Goal: Transaction & Acquisition: Book appointment/travel/reservation

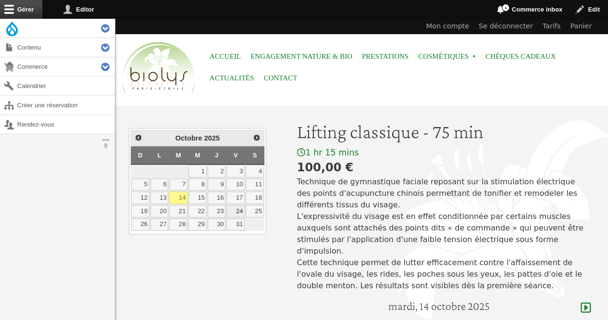
click at [242, 208] on link "24" at bounding box center [235, 211] width 18 height 12
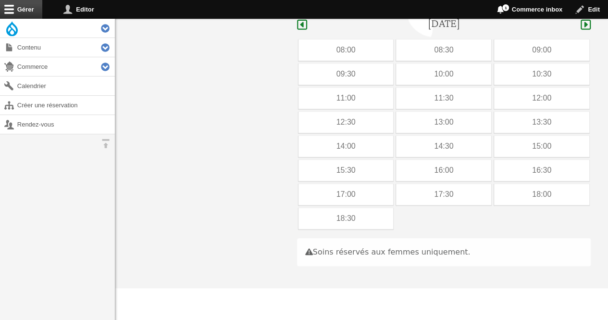
scroll to position [287, 0]
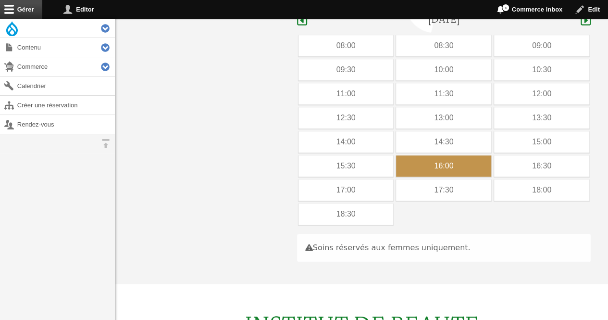
click at [444, 155] on div "16:00" at bounding box center [443, 165] width 95 height 21
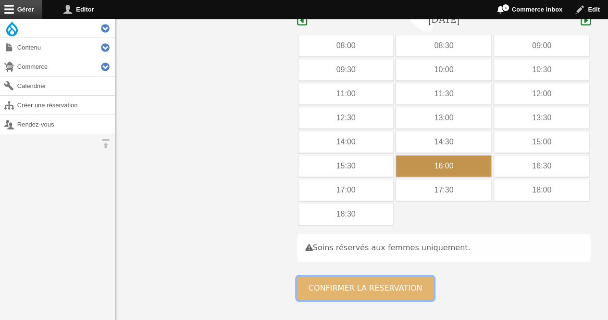
click at [348, 276] on button "Confirmer la réservation" at bounding box center [365, 287] width 137 height 23
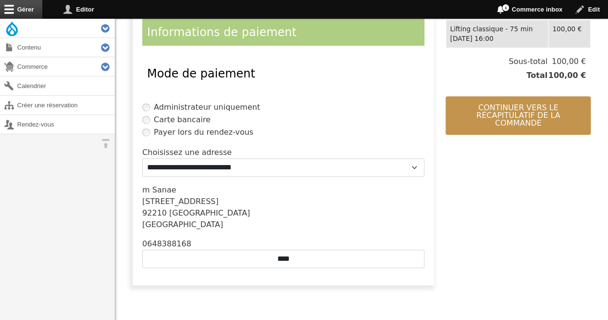
scroll to position [244, 0]
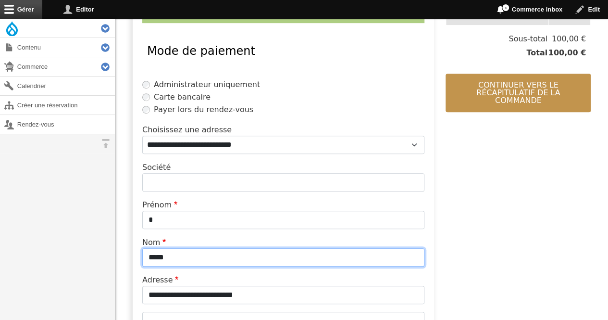
click at [211, 257] on input "*****" at bounding box center [283, 257] width 282 height 18
type input "*"
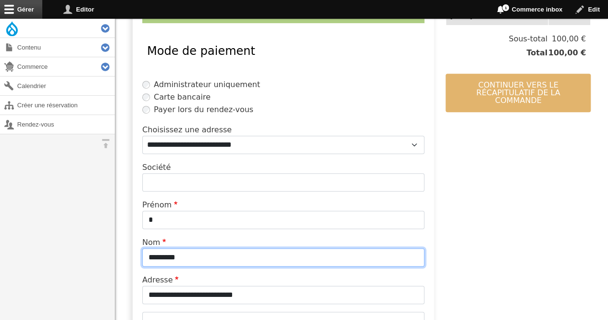
type input "*********"
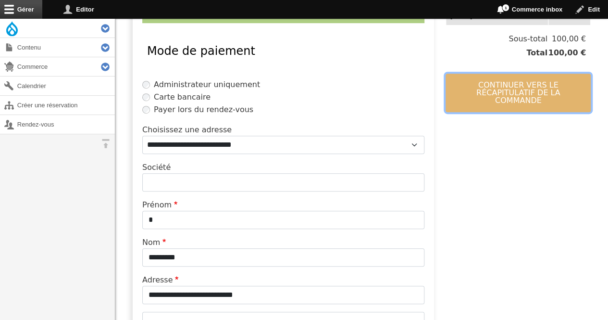
click at [541, 75] on button "Continuer vers le récapitulatif de la commande" at bounding box center [517, 93] width 145 height 38
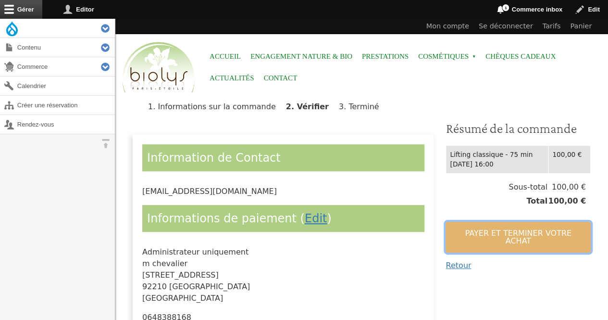
click at [507, 233] on button "Payer et terminer votre achat" at bounding box center [517, 237] width 145 height 31
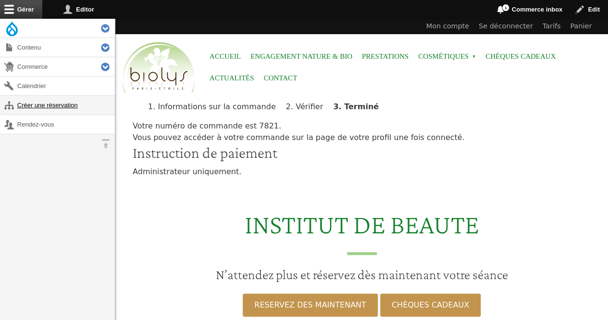
click at [83, 105] on link "Créer une réservation" at bounding box center [57, 105] width 115 height 19
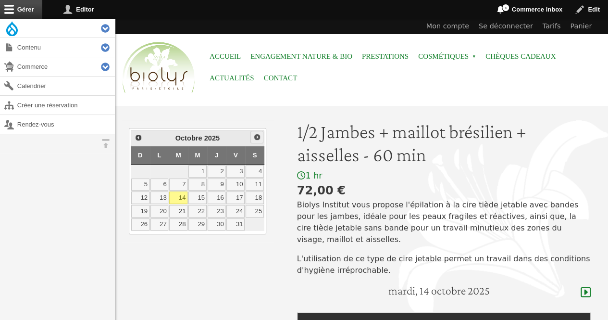
click at [255, 141] on link "Suivant" at bounding box center [256, 137] width 12 height 12
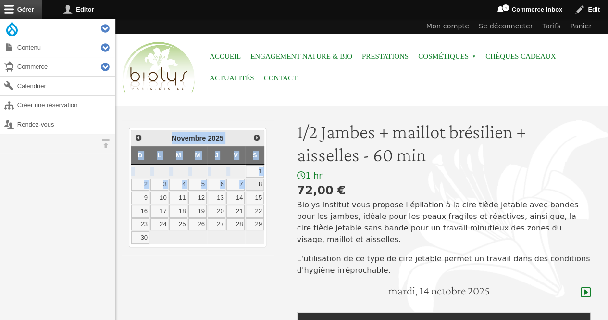
drag, startPoint x: 255, startPoint y: 141, endPoint x: 245, endPoint y: 186, distance: 46.2
click at [245, 186] on div "Précédent Suivant Novembre 2025 D L M M J V S 1 2 3 4 5 6 7 8 9 10 11 12 13 14 …" at bounding box center [197, 187] width 137 height 119
click at [239, 182] on link "7" at bounding box center [235, 184] width 18 height 12
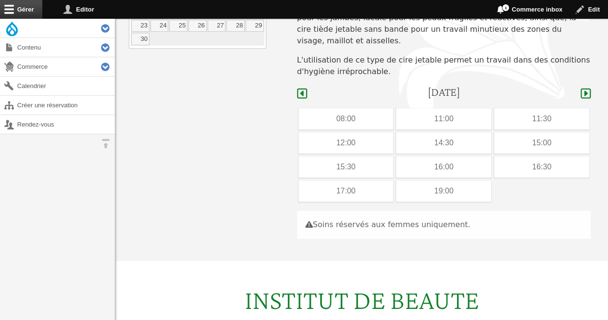
click at [239, 182] on div "Précédent Suivant Novembre 2025 D L M M J V S 1 2 3 4 5 6 7 8 9 10 11 12 13 14 …" at bounding box center [197, 91] width 164 height 339
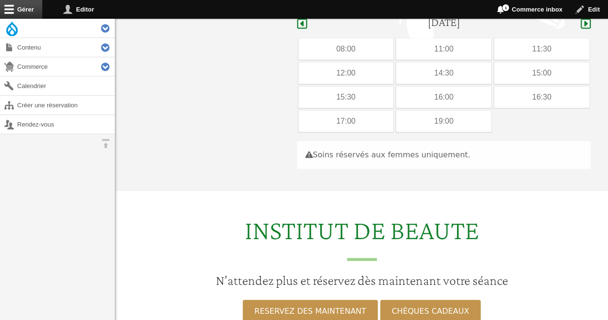
scroll to position [271, 0]
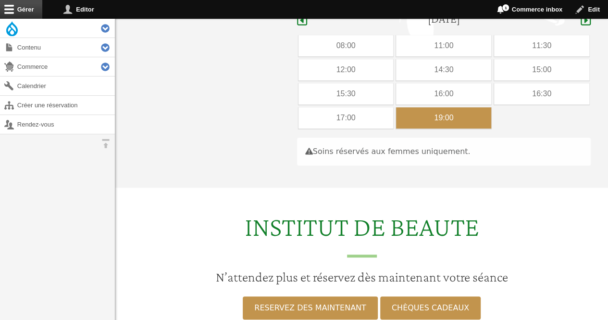
click at [436, 107] on div "19:00" at bounding box center [443, 117] width 95 height 21
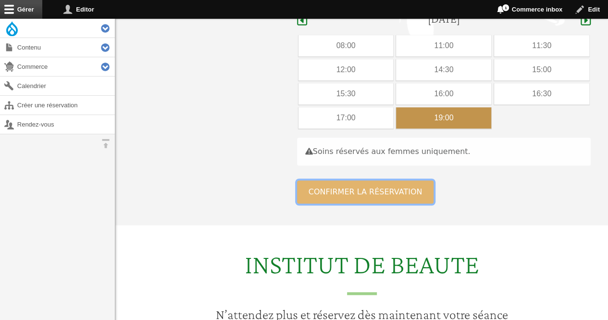
click at [377, 180] on button "Confirmer la réservation" at bounding box center [365, 191] width 137 height 23
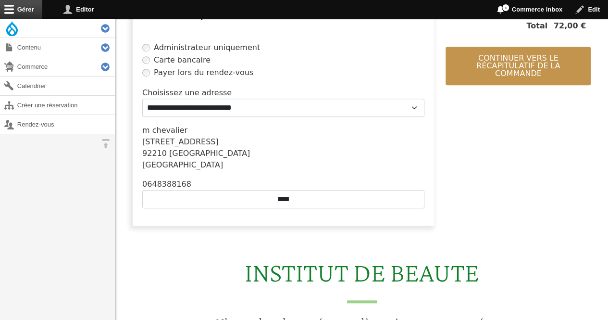
scroll to position [358, 0]
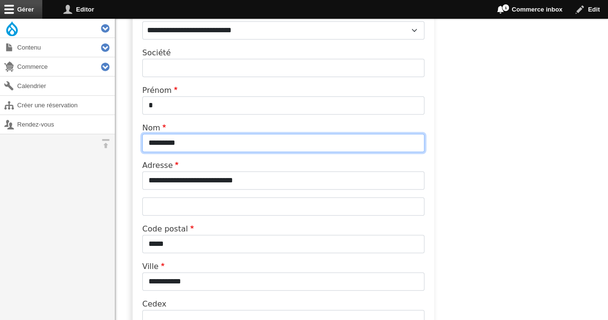
click at [308, 146] on input "*********" at bounding box center [283, 143] width 282 height 18
type input "*"
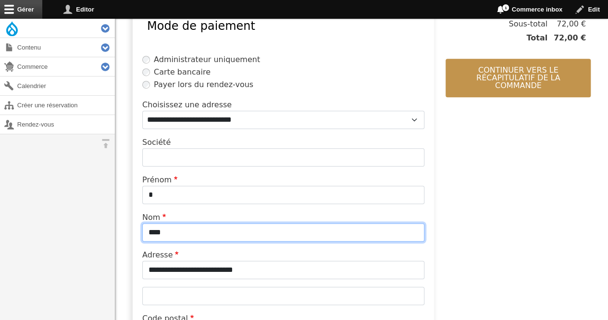
scroll to position [261, 0]
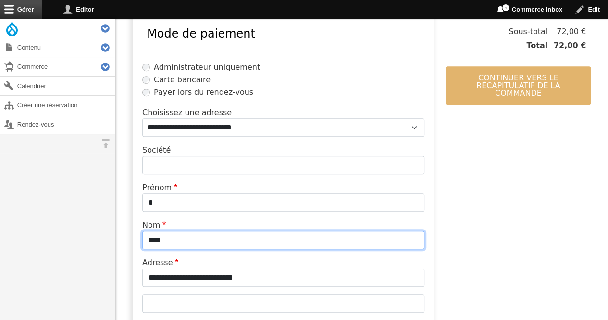
type input "****"
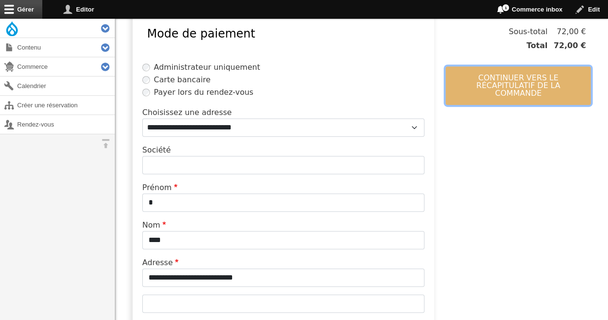
click at [511, 71] on button "Continuer vers le récapitulatif de la commande" at bounding box center [517, 85] width 145 height 38
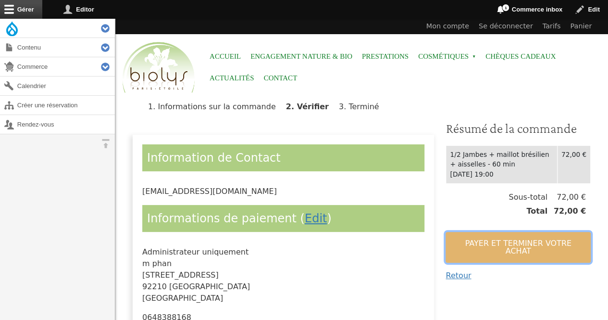
click at [458, 245] on button "Payer et terminer votre achat" at bounding box center [517, 247] width 145 height 31
